Goal: Information Seeking & Learning: Learn about a topic

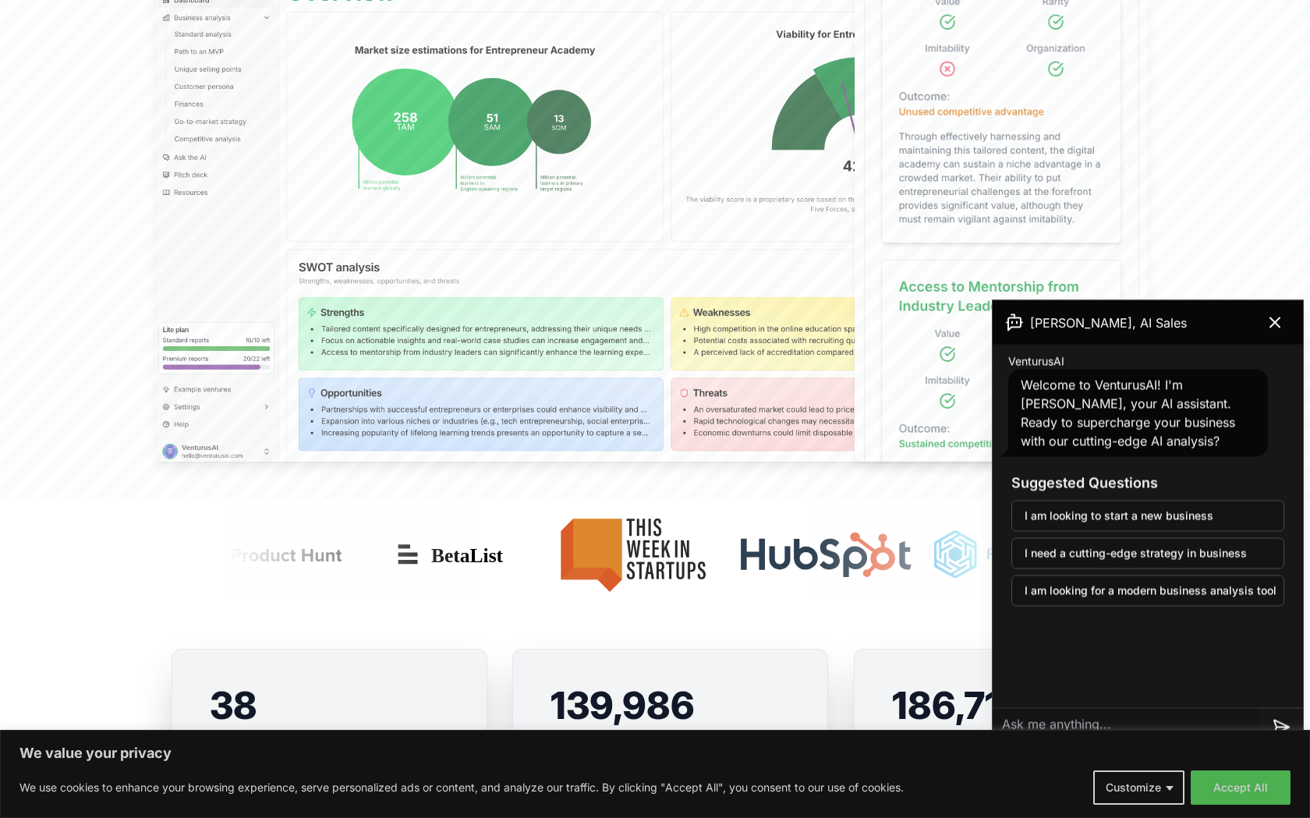
scroll to position [648, 0]
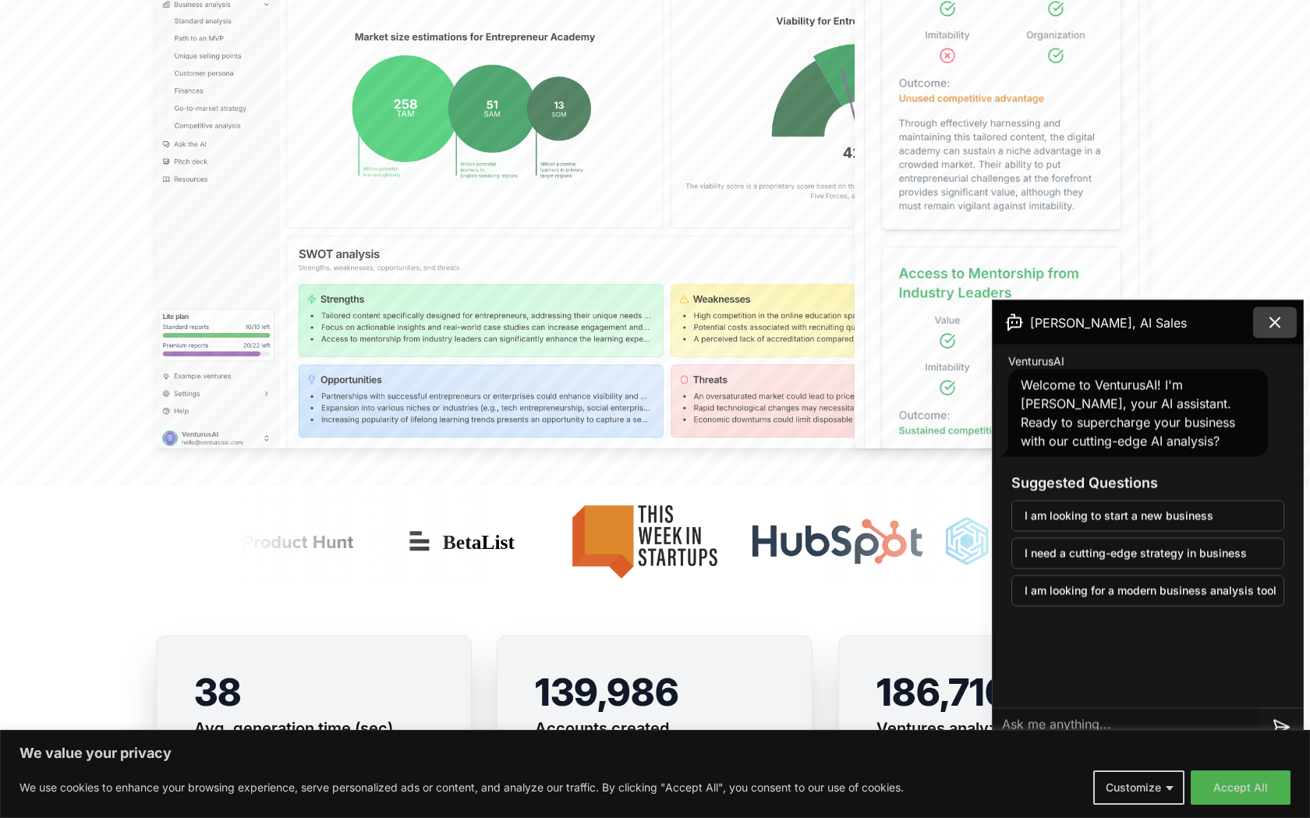
click at [1283, 314] on icon at bounding box center [1274, 322] width 19 height 19
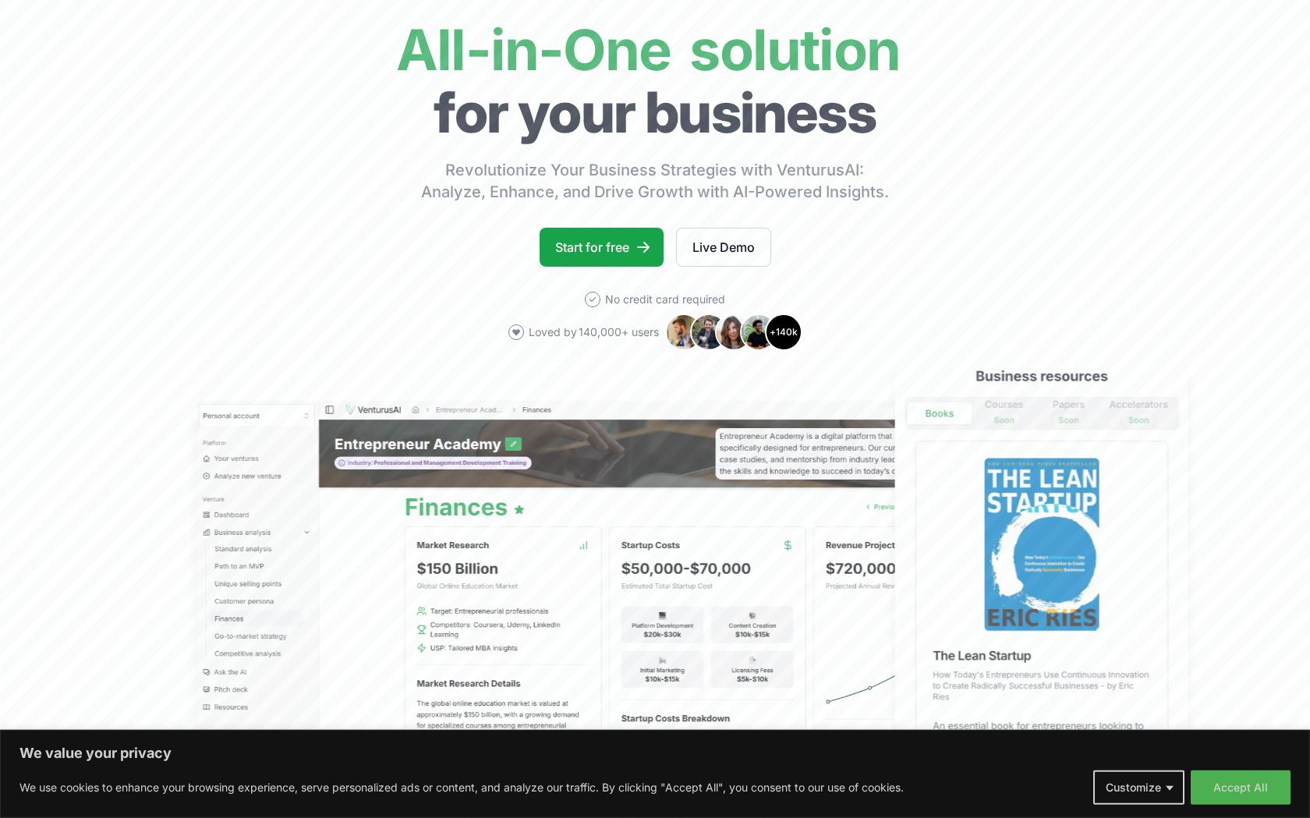
scroll to position [0, 0]
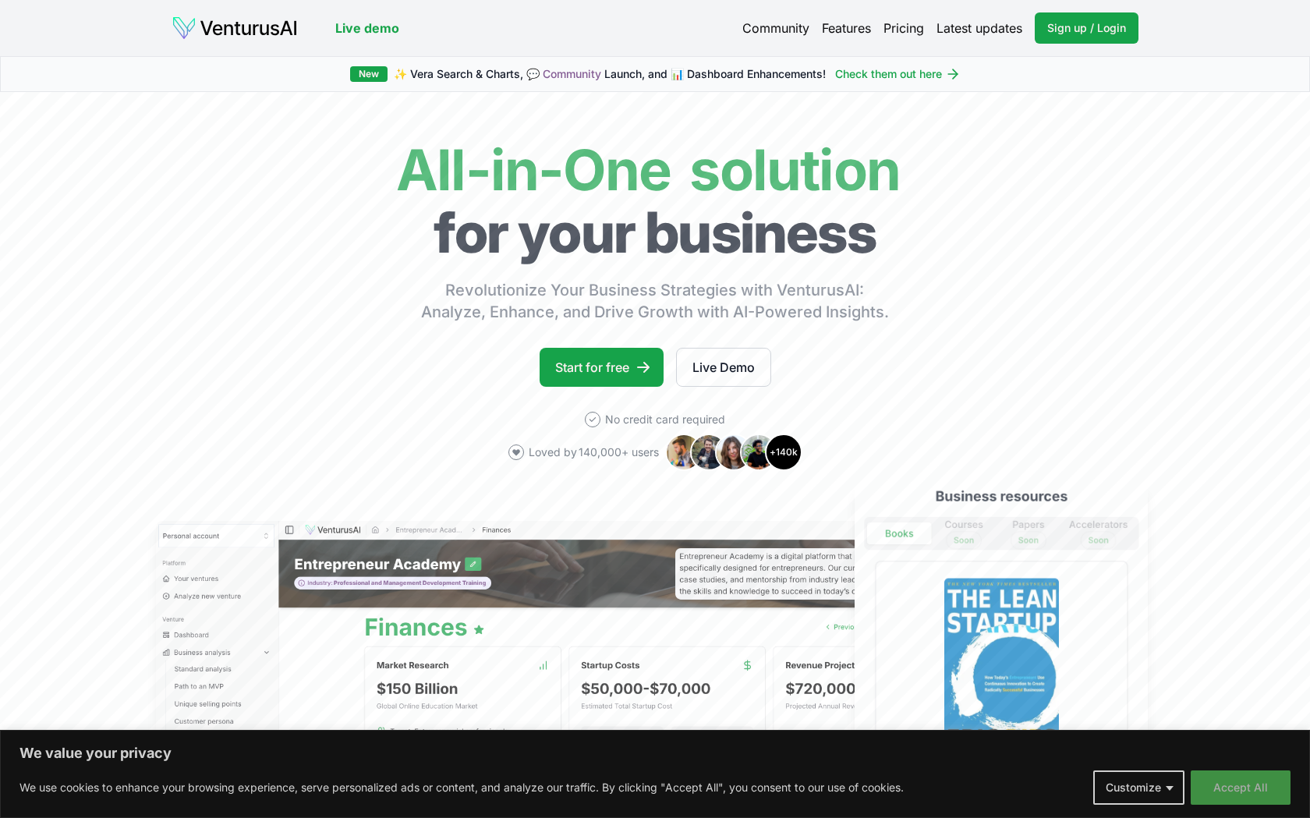
click at [1224, 789] on button "Accept All" at bounding box center [1241, 787] width 100 height 34
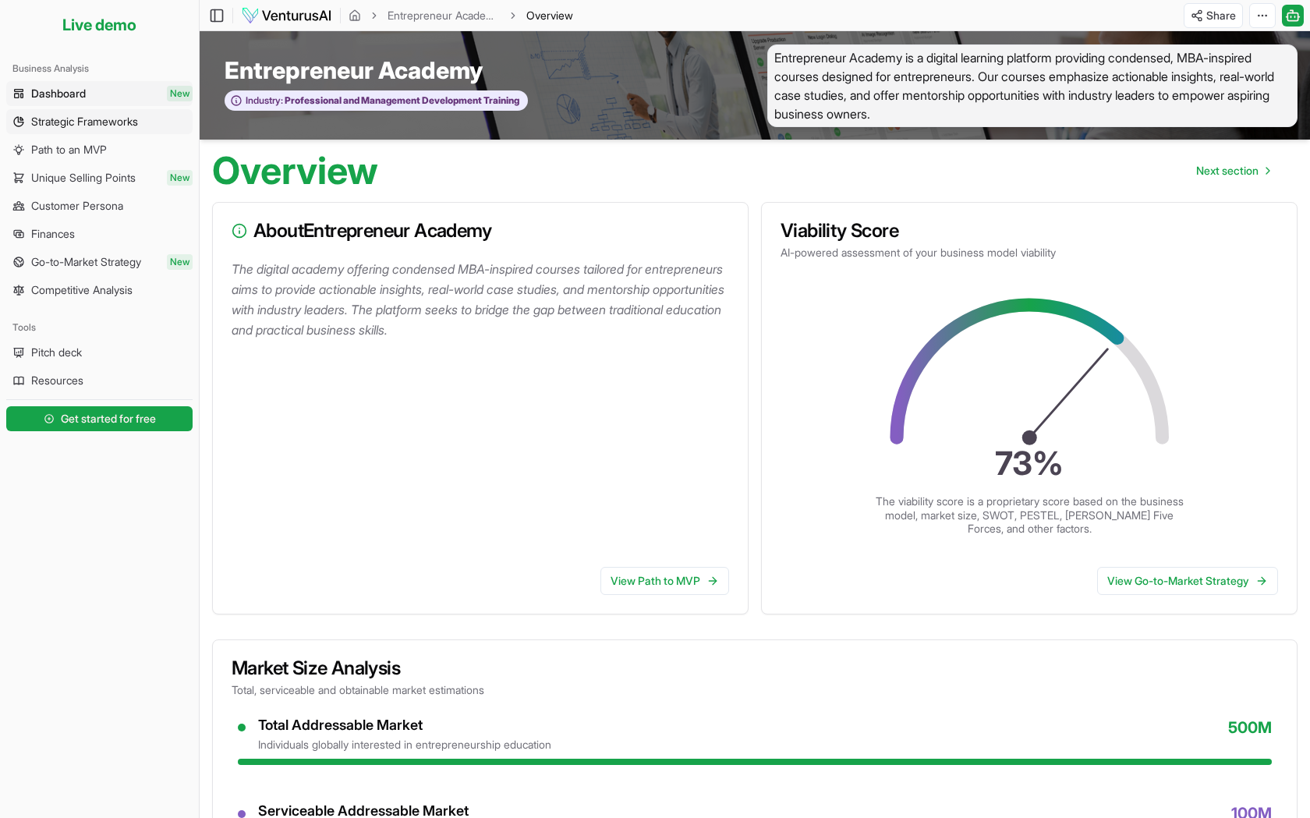
click at [64, 122] on span "Strategic Frameworks" at bounding box center [84, 122] width 107 height 16
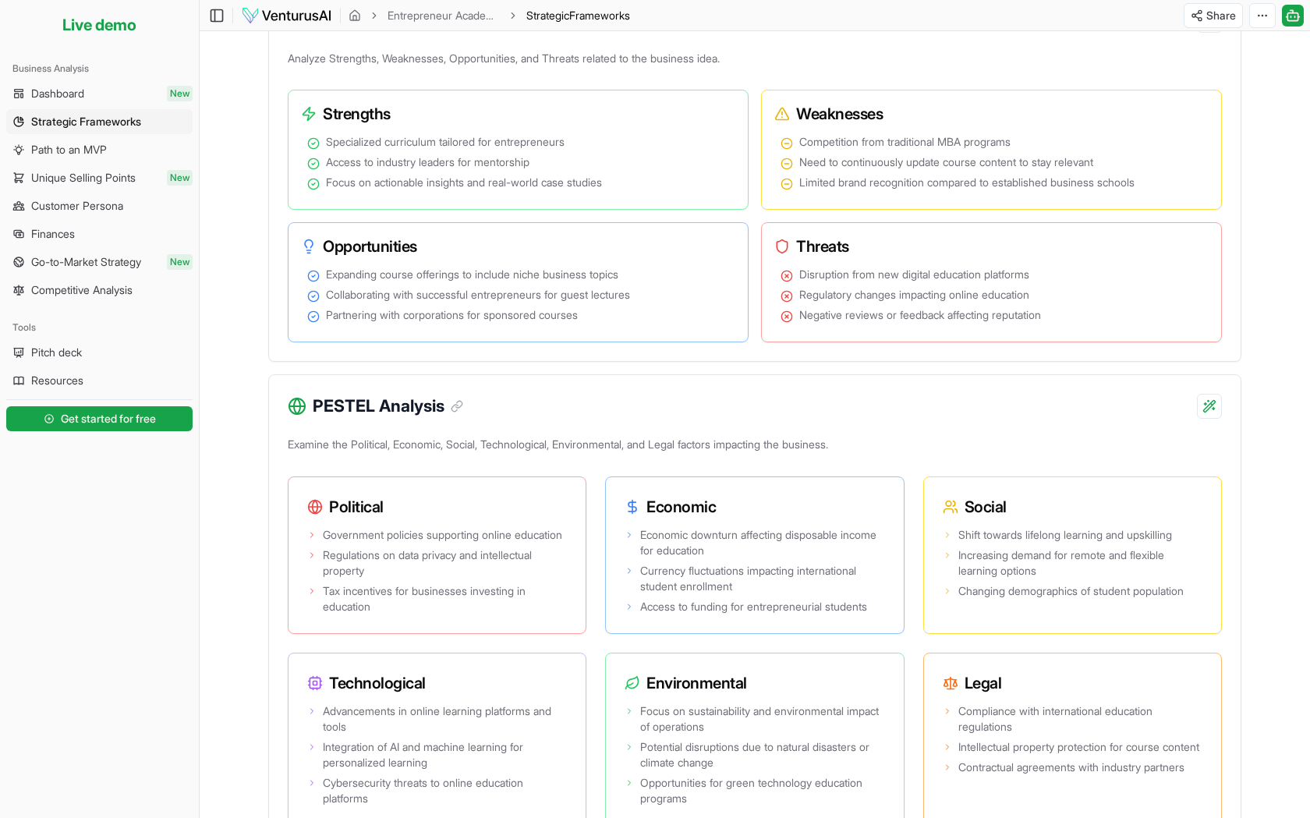
scroll to position [798, 0]
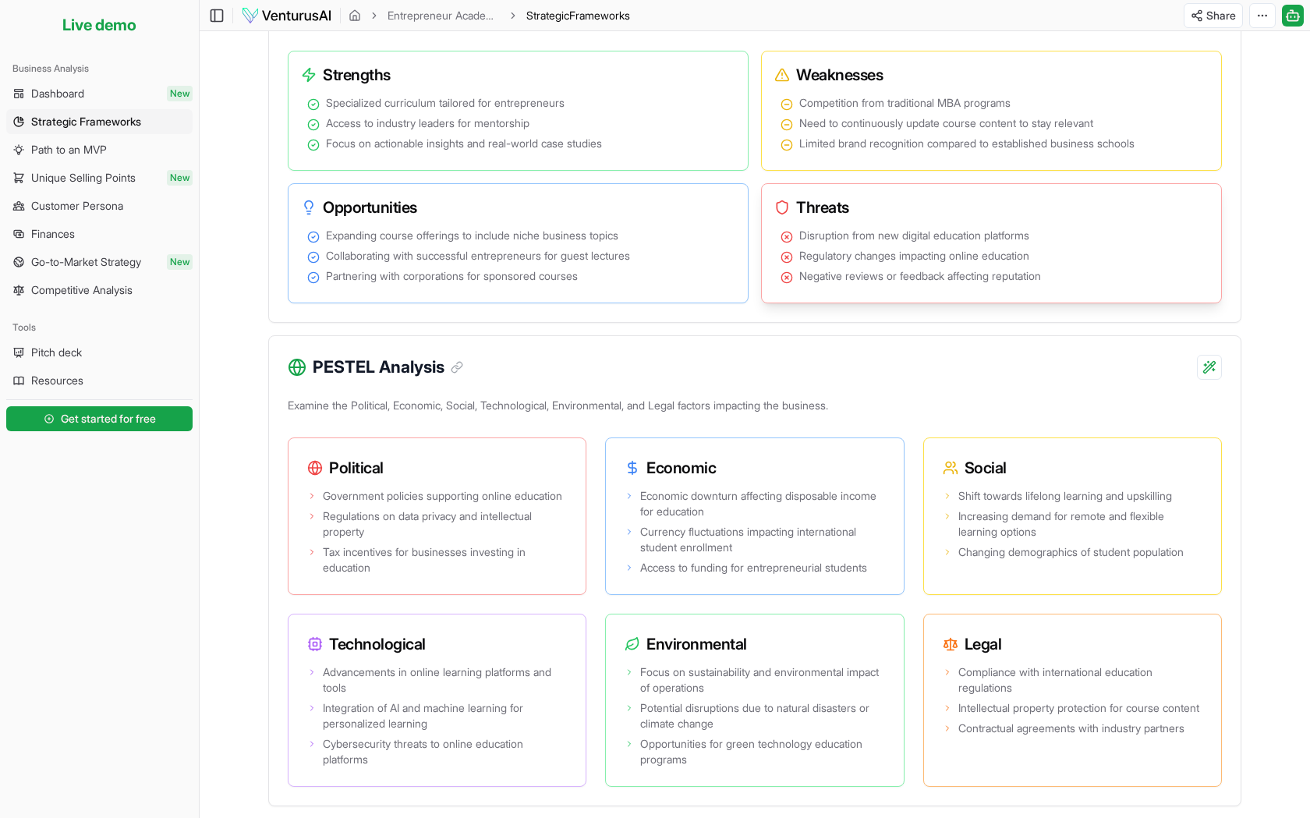
click at [910, 257] on span "Regulatory changes impacting online education" at bounding box center [914, 256] width 230 height 16
click at [996, 512] on span "Increasing demand for remote and flexible learning options" at bounding box center [1080, 523] width 244 height 31
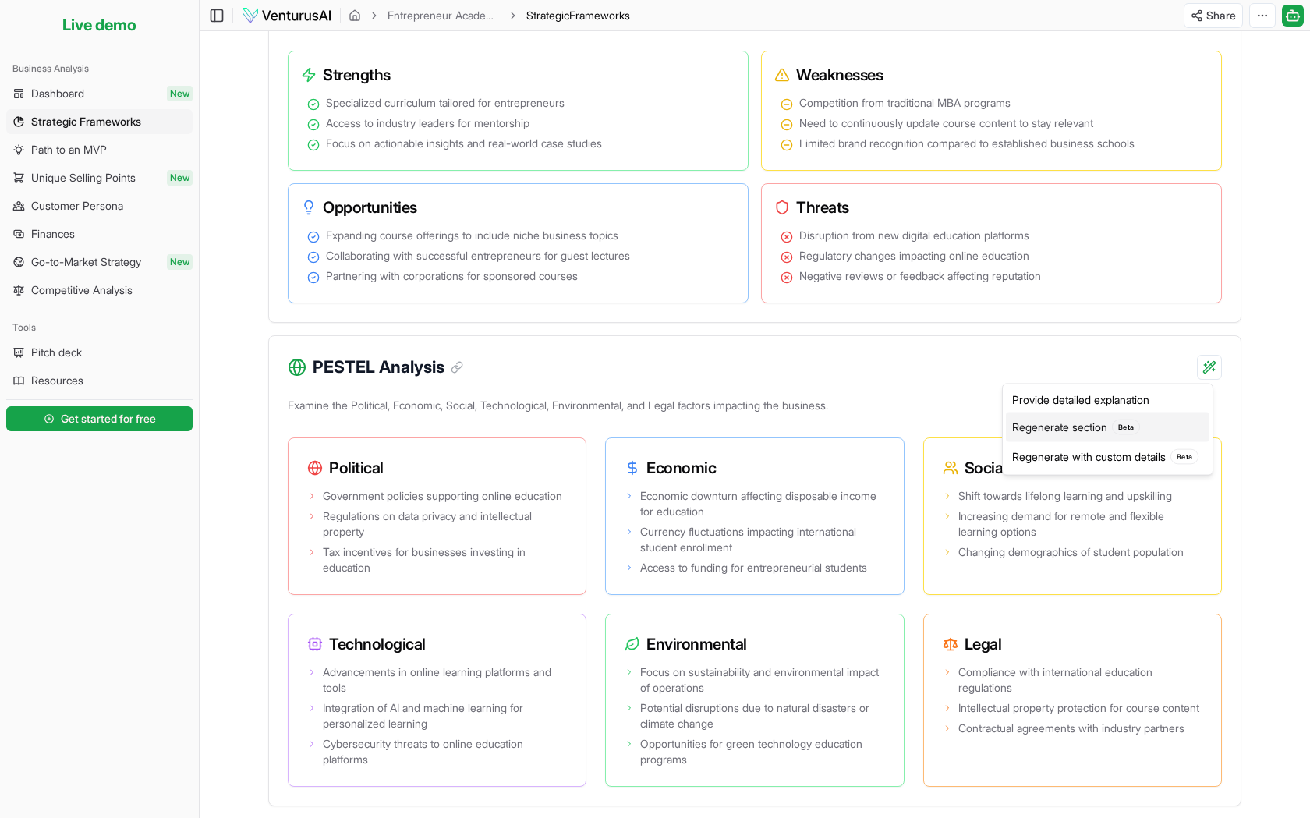
click at [1067, 429] on div "Regenerate section Beta" at bounding box center [1107, 427] width 203 height 30
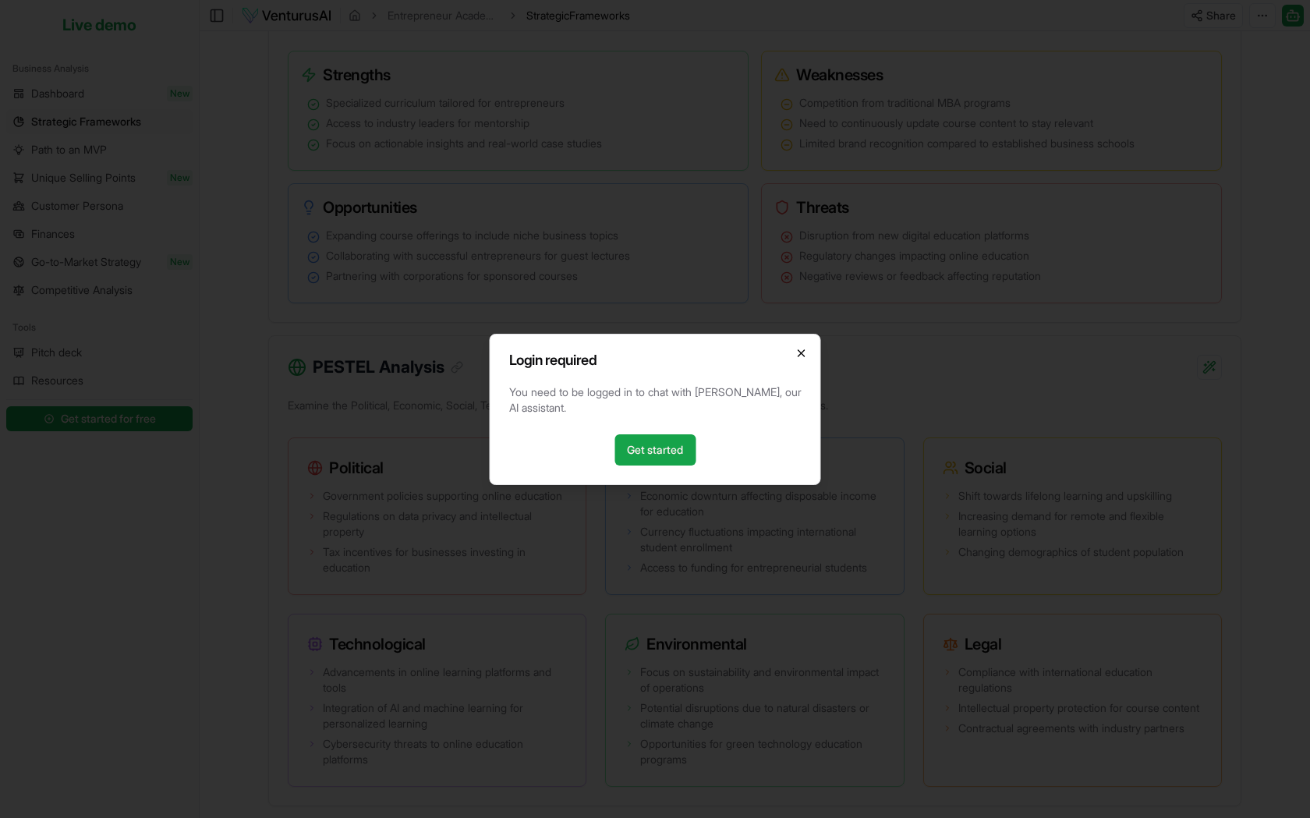
click at [803, 353] on icon "button" at bounding box center [801, 353] width 12 height 12
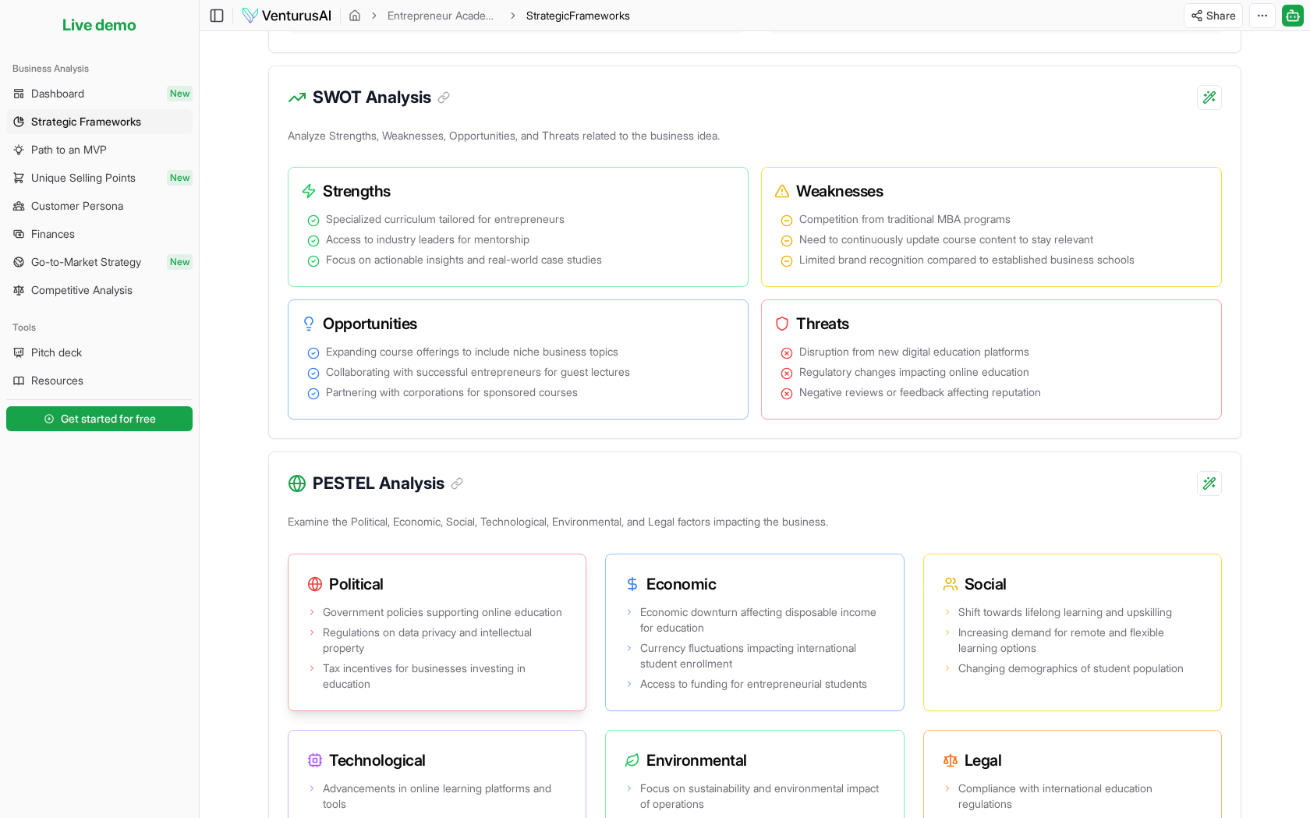
scroll to position [672, 0]
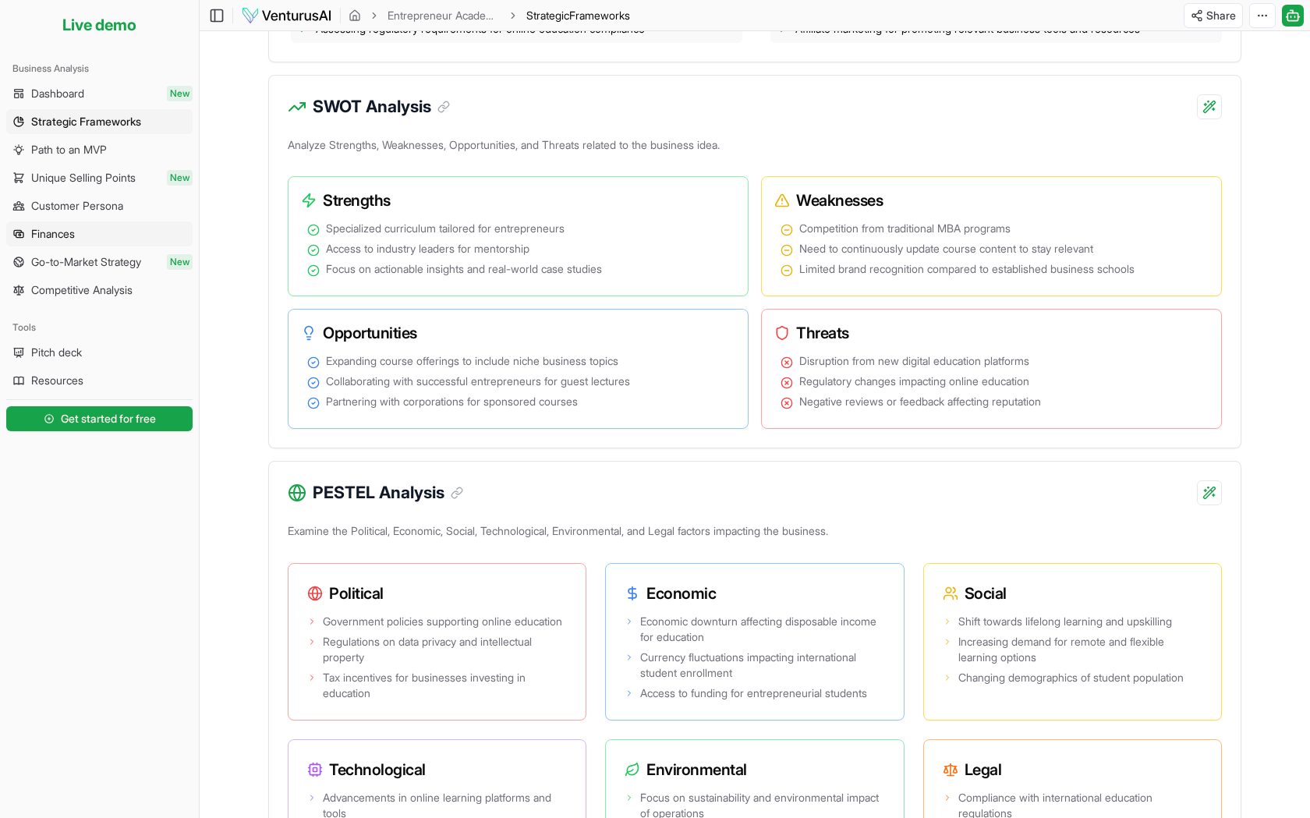
click at [56, 228] on span "Finances" at bounding box center [53, 234] width 44 height 16
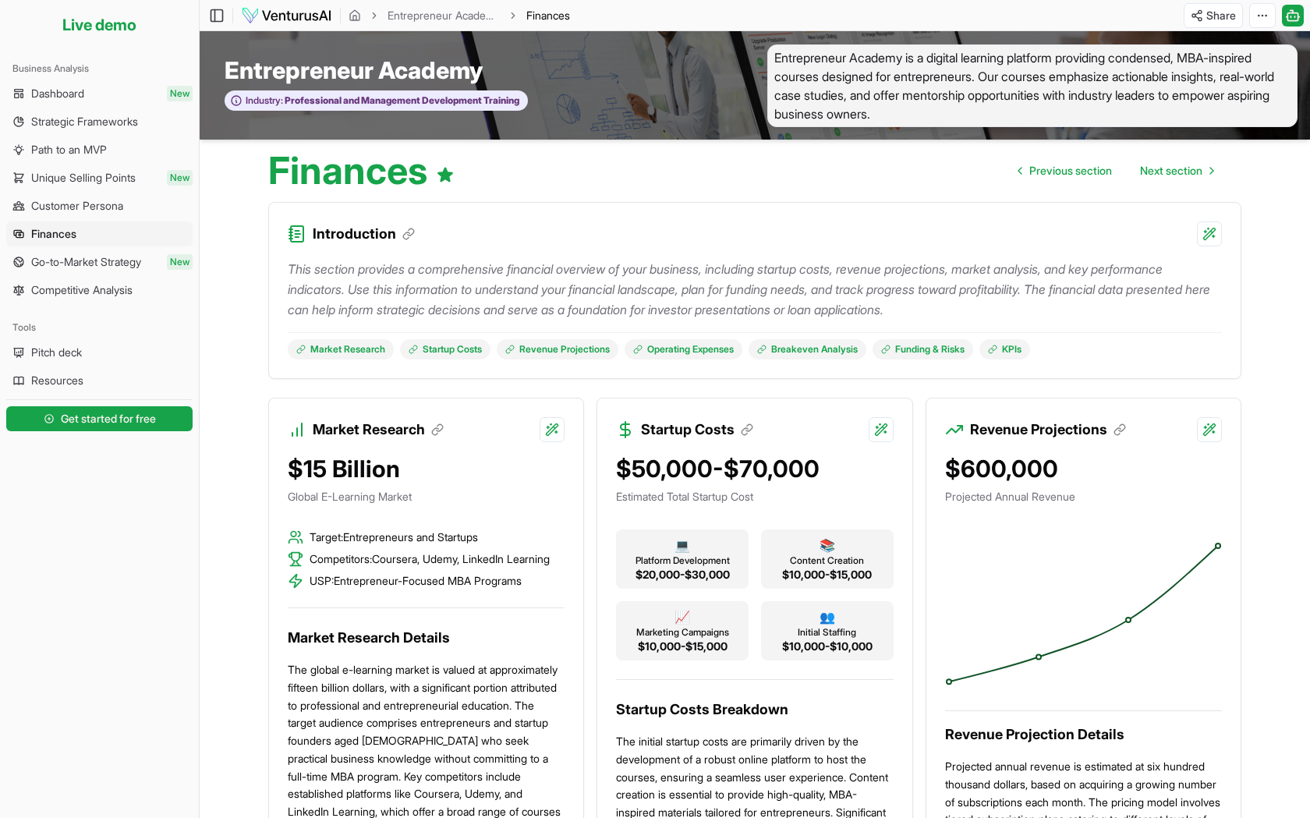
click at [104, 16] on li "Live demo" at bounding box center [99, 24] width 186 height 37
